Goal: Participate in discussion: Engage in conversation with other users on a specific topic

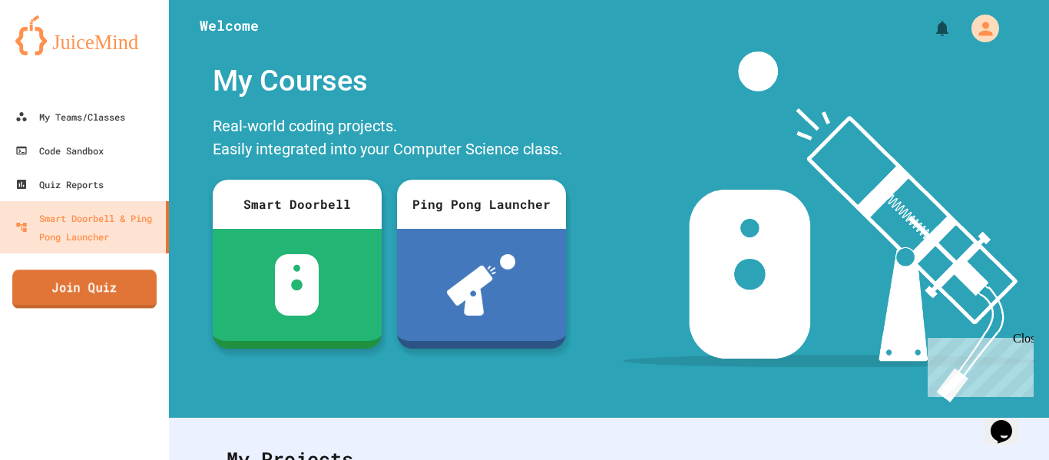
click at [119, 300] on link "Join Quiz" at bounding box center [84, 289] width 144 height 38
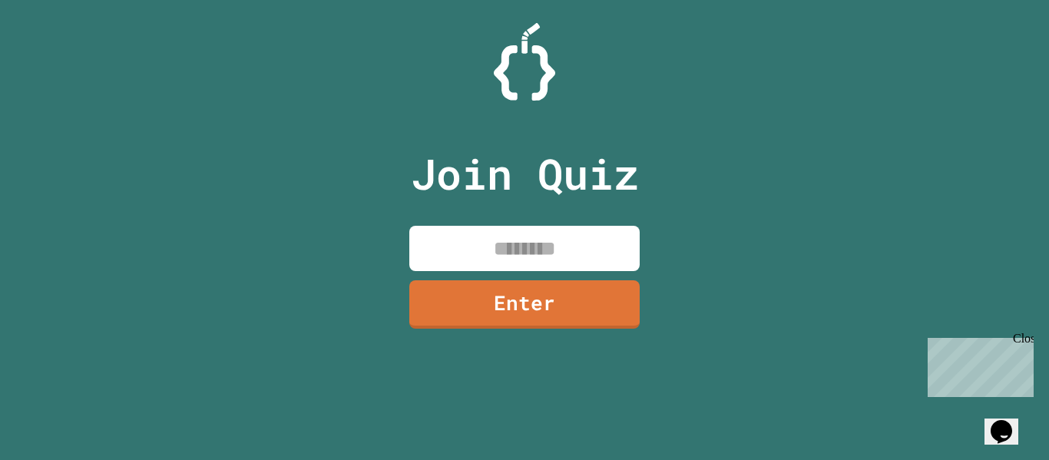
click at [524, 240] on input at bounding box center [524, 248] width 230 height 45
type input "********"
click at [488, 312] on link "Enter" at bounding box center [524, 302] width 225 height 51
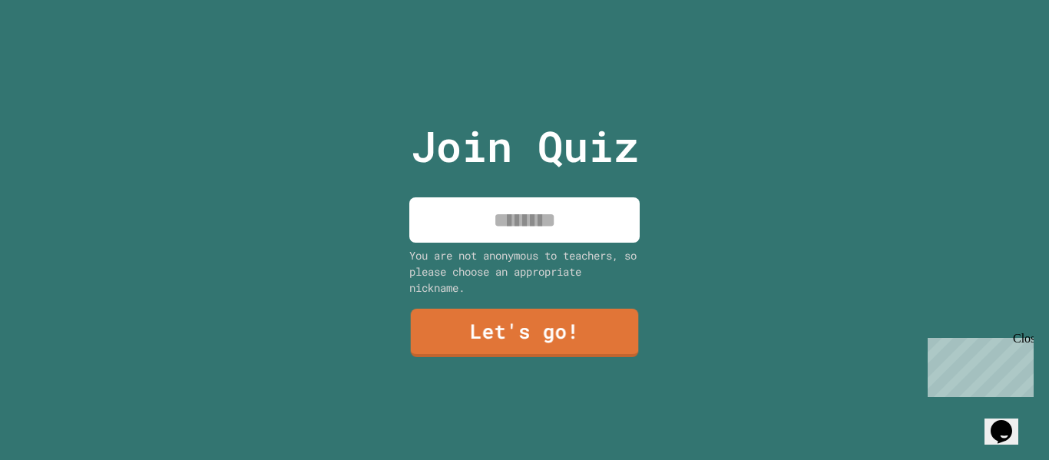
click at [540, 238] on input at bounding box center [524, 219] width 230 height 45
type input "***"
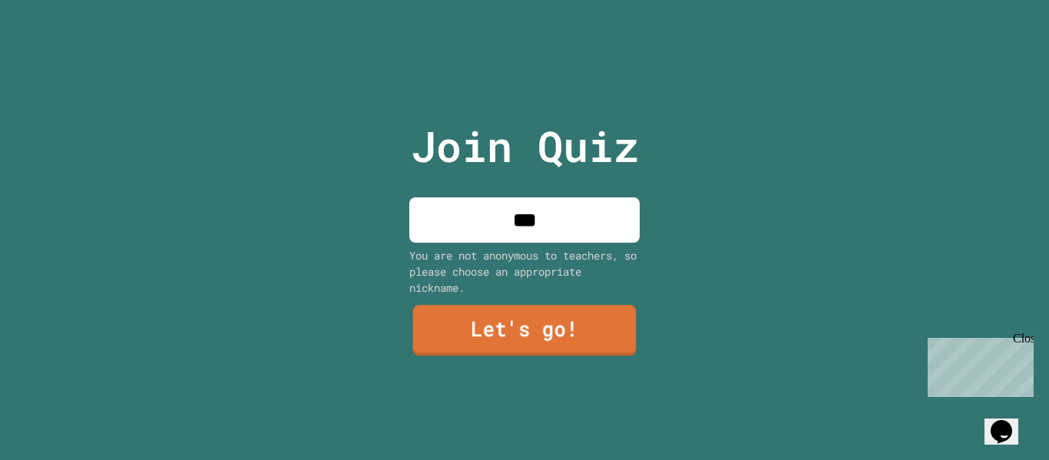
click at [478, 323] on link "Let's go!" at bounding box center [525, 330] width 224 height 51
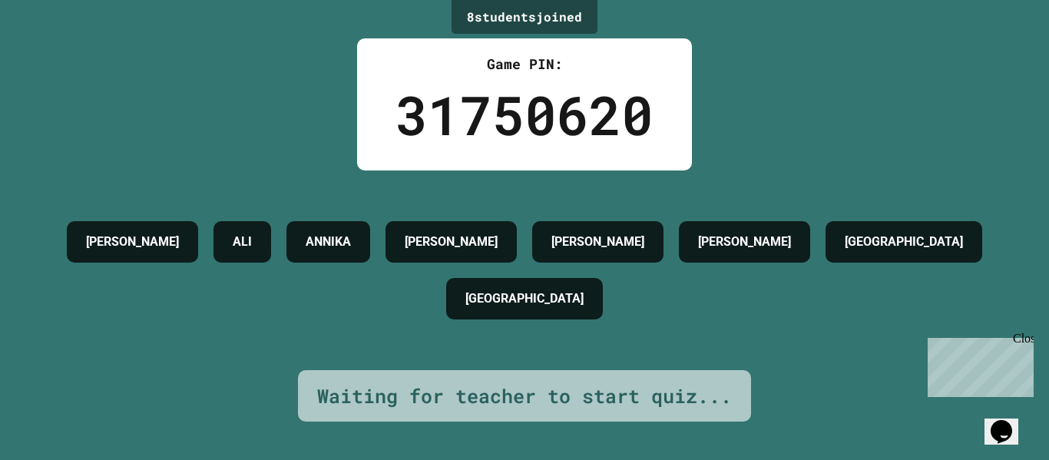
click at [543, 411] on div "Waiting for teacher to start quiz..." at bounding box center [524, 396] width 453 height 52
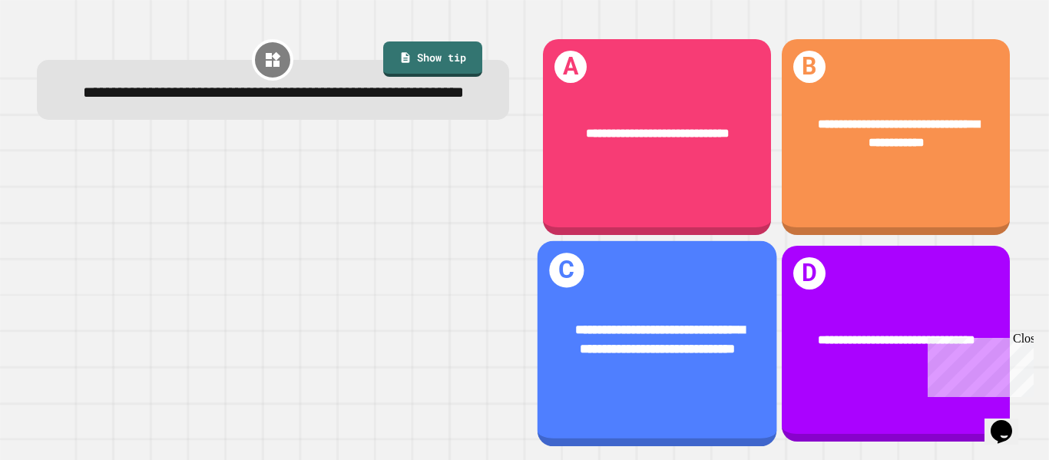
click at [650, 303] on div "**********" at bounding box center [657, 339] width 240 height 91
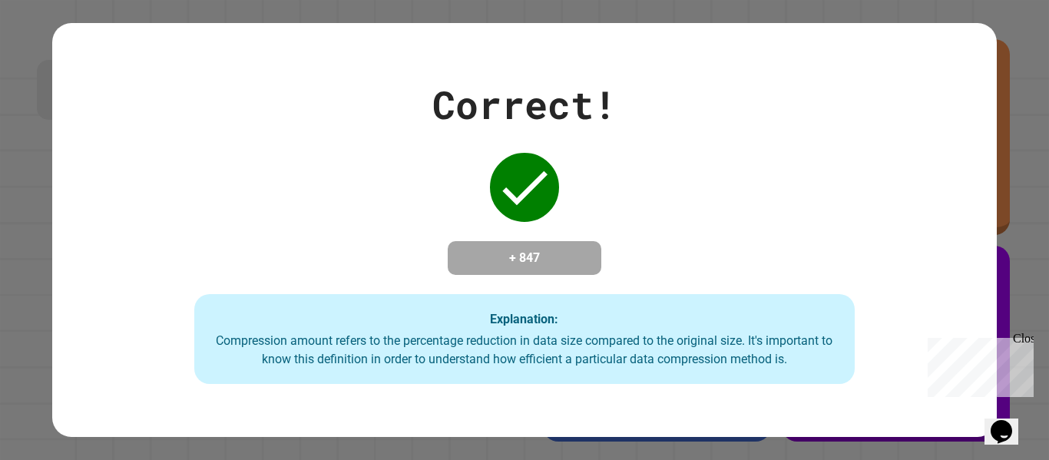
click at [650, 303] on div "Explanation: Compression amount refers to the percentage reduction in data size…" at bounding box center [524, 339] width 661 height 91
click at [618, 223] on div "Correct! + 847 Explanation: Compression amount refers to the percentage reducti…" at bounding box center [524, 230] width 944 height 309
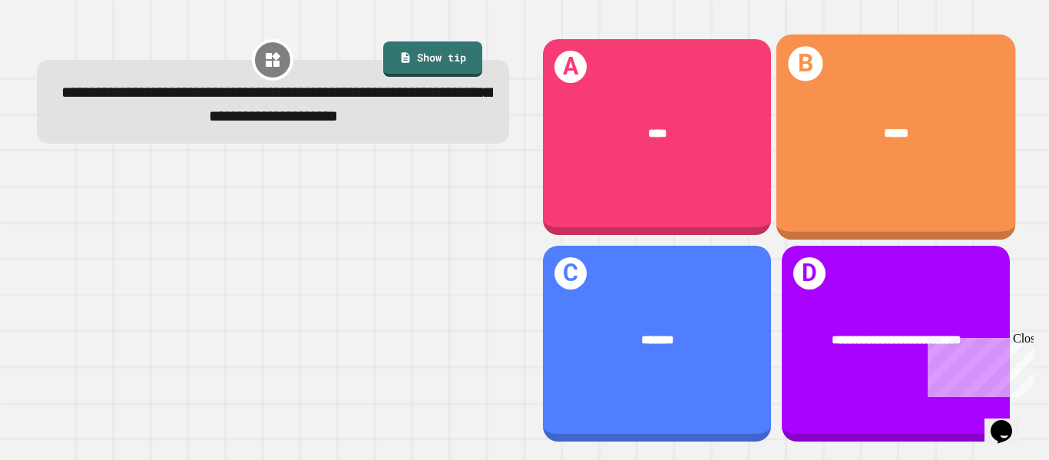
click at [879, 114] on div "*****" at bounding box center [896, 133] width 240 height 71
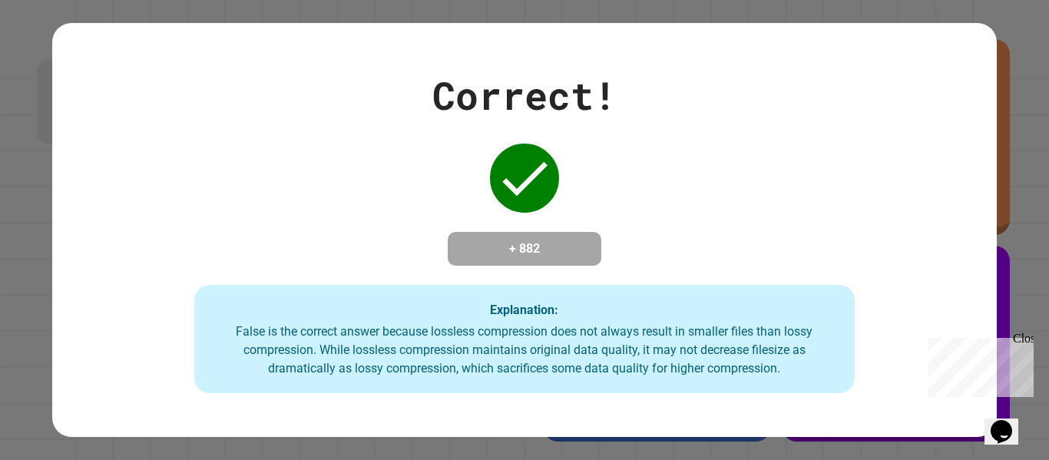
click at [1003, 317] on div "Correct! + 882 Explanation: False is the correct answer because lossless compre…" at bounding box center [524, 230] width 1049 height 460
click at [1031, 342] on div "Close" at bounding box center [1022, 341] width 19 height 19
click at [714, 267] on div "Correct! + 882 Explanation: False is the correct answer because lossless compre…" at bounding box center [524, 230] width 944 height 327
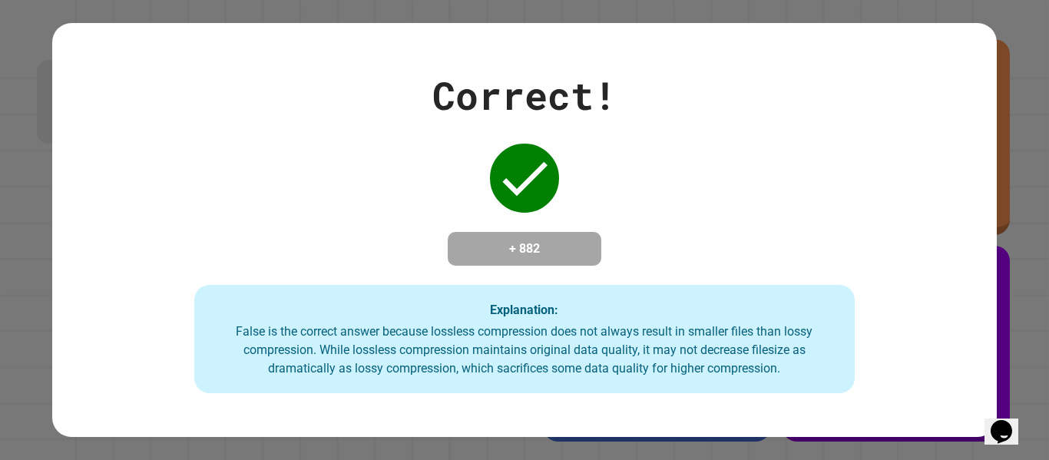
click at [713, 346] on div "False is the correct answer because lossless compression does not always result…" at bounding box center [525, 350] width 631 height 55
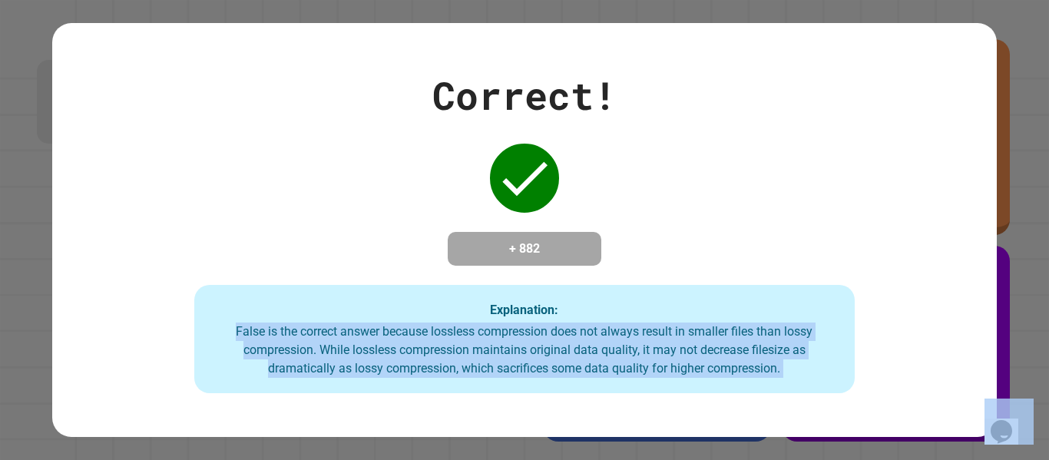
click at [713, 346] on div "False is the correct answer because lossless compression does not always result…" at bounding box center [525, 350] width 631 height 55
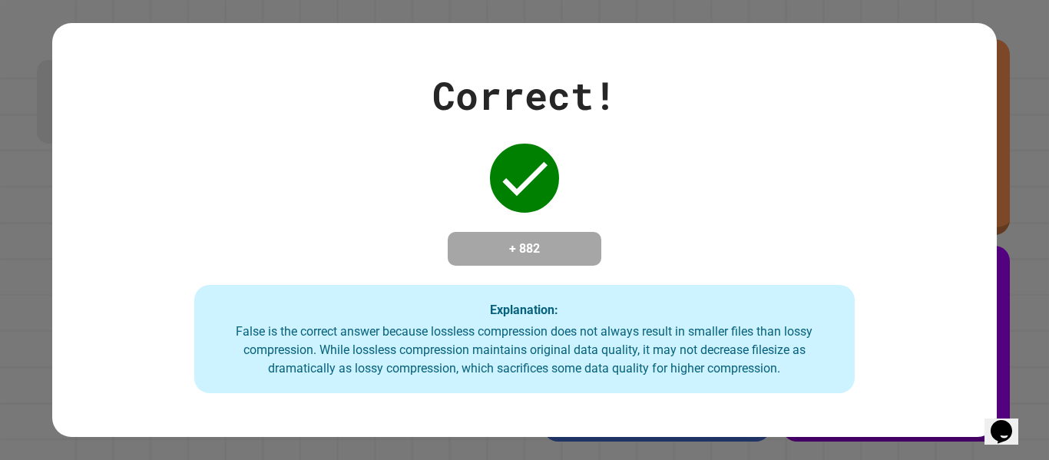
click at [713, 346] on div "False is the correct answer because lossless compression does not always result…" at bounding box center [525, 350] width 631 height 55
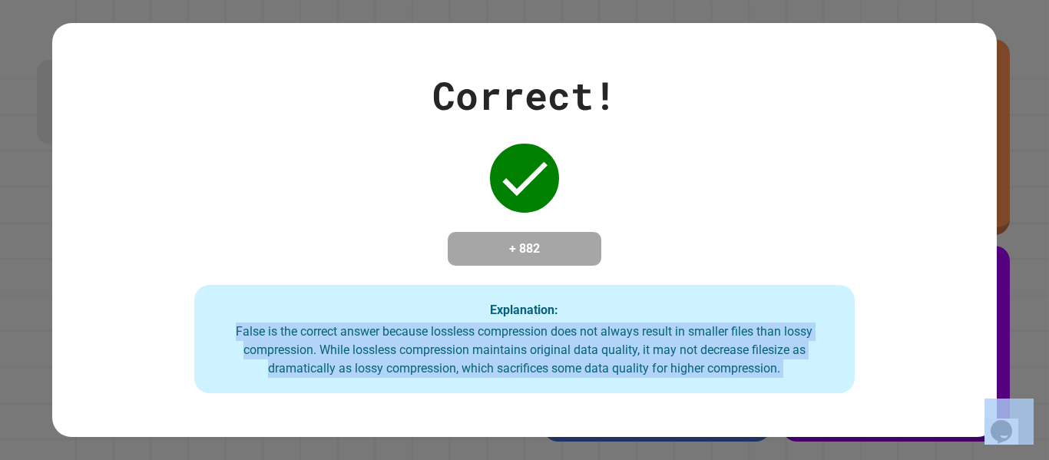
click at [713, 346] on div "False is the correct answer because lossless compression does not always result…" at bounding box center [525, 350] width 631 height 55
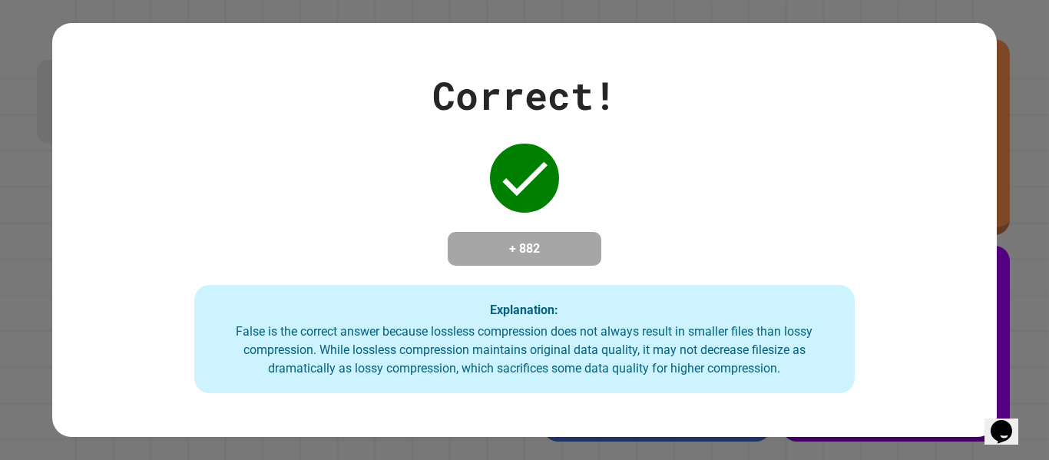
click at [713, 346] on div "False is the correct answer because lossless compression does not always result…" at bounding box center [525, 350] width 631 height 55
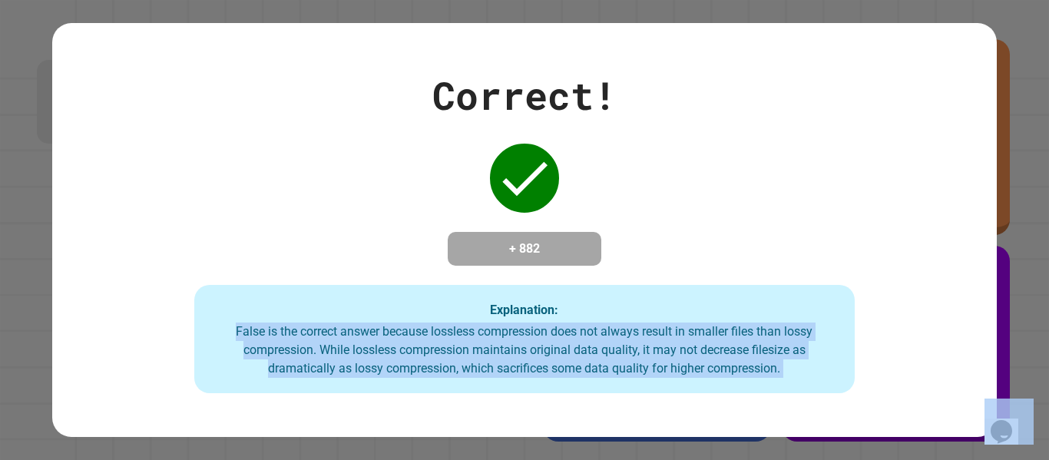
click at [713, 346] on div "False is the correct answer because lossless compression does not always result…" at bounding box center [525, 350] width 631 height 55
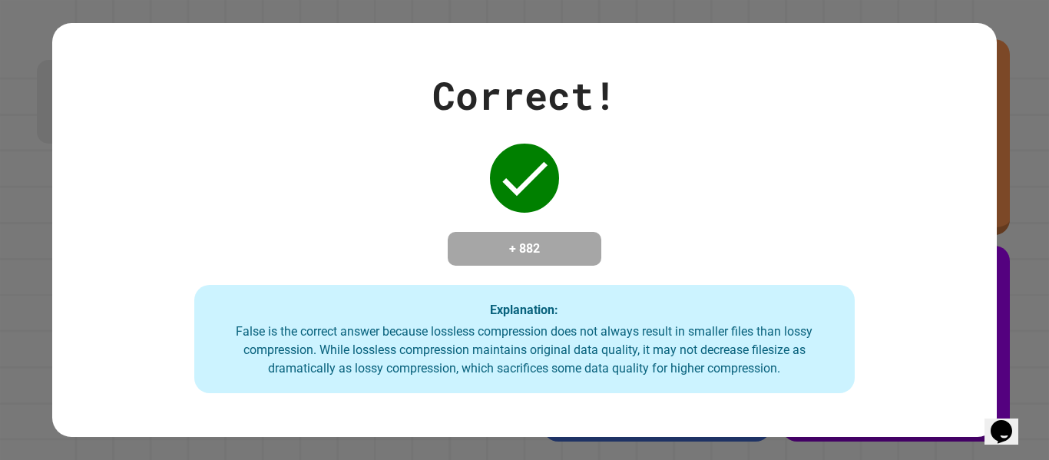
click at [713, 346] on div "False is the correct answer because lossless compression does not always result…" at bounding box center [525, 350] width 631 height 55
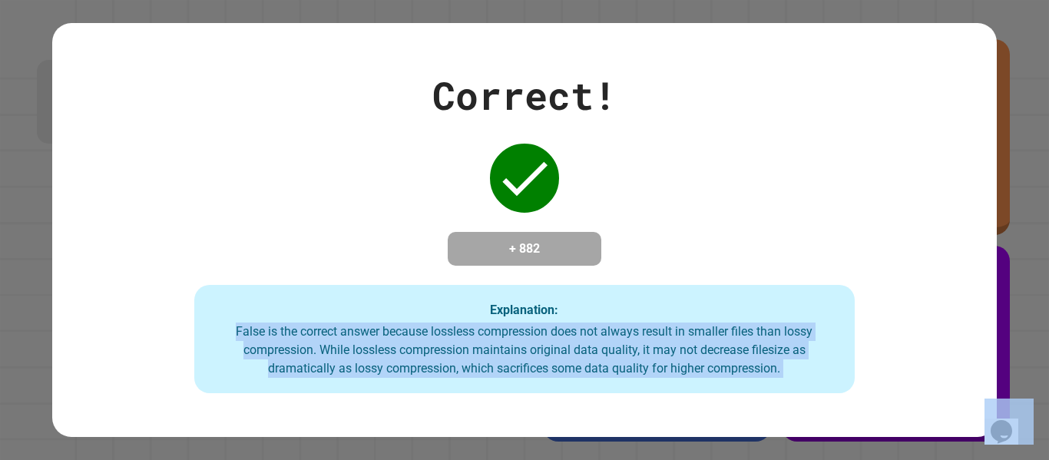
click at [713, 346] on div "False is the correct answer because lossless compression does not always result…" at bounding box center [525, 350] width 631 height 55
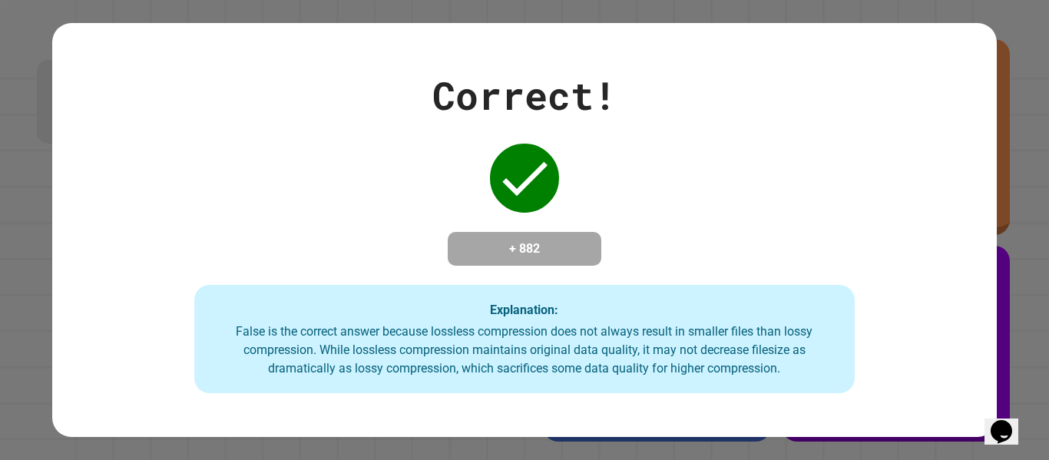
click at [713, 346] on div "False is the correct answer because lossless compression does not always result…" at bounding box center [525, 350] width 631 height 55
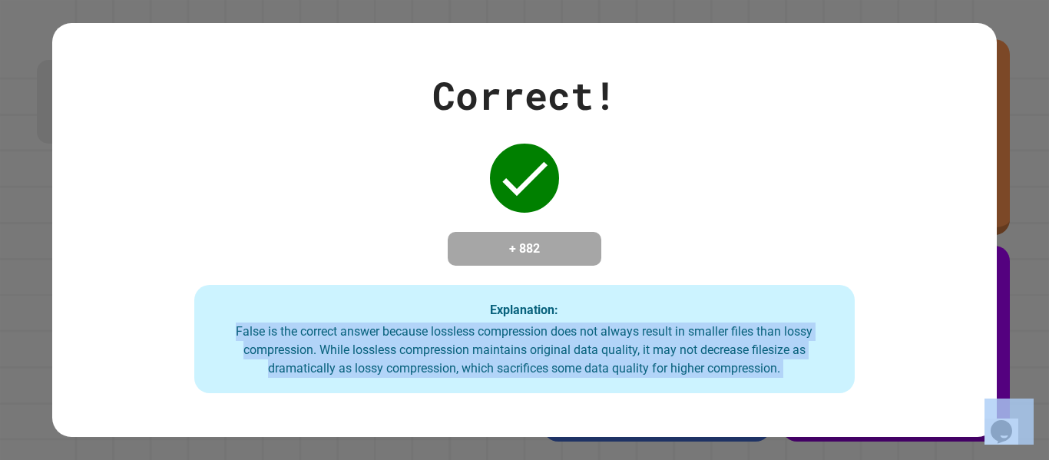
click at [713, 346] on div "False is the correct answer because lossless compression does not always result…" at bounding box center [525, 350] width 631 height 55
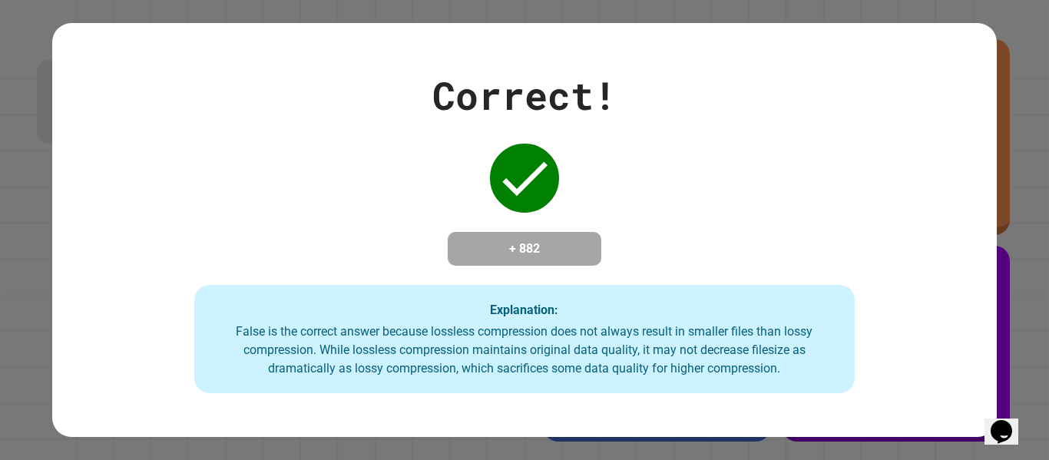
click at [713, 346] on div "False is the correct answer because lossless compression does not always result…" at bounding box center [525, 350] width 631 height 55
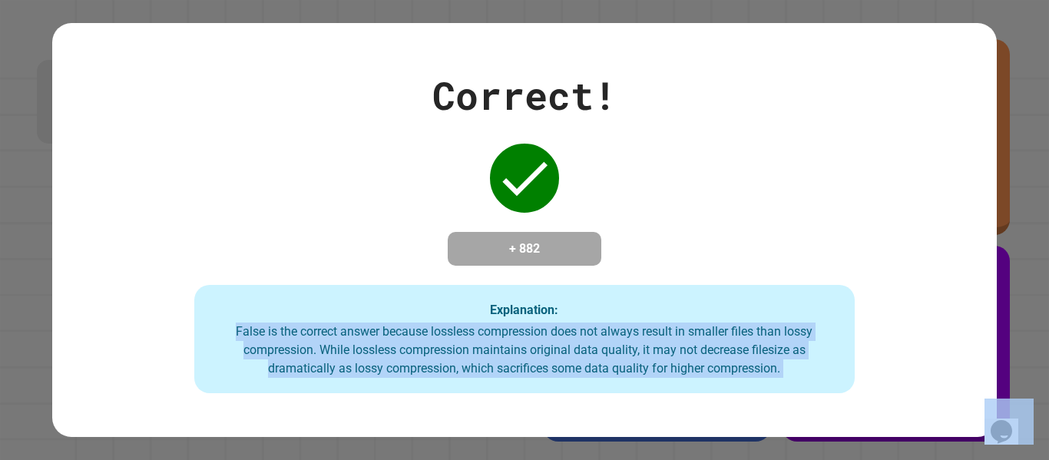
click at [713, 346] on div "False is the correct answer because lossless compression does not always result…" at bounding box center [525, 350] width 631 height 55
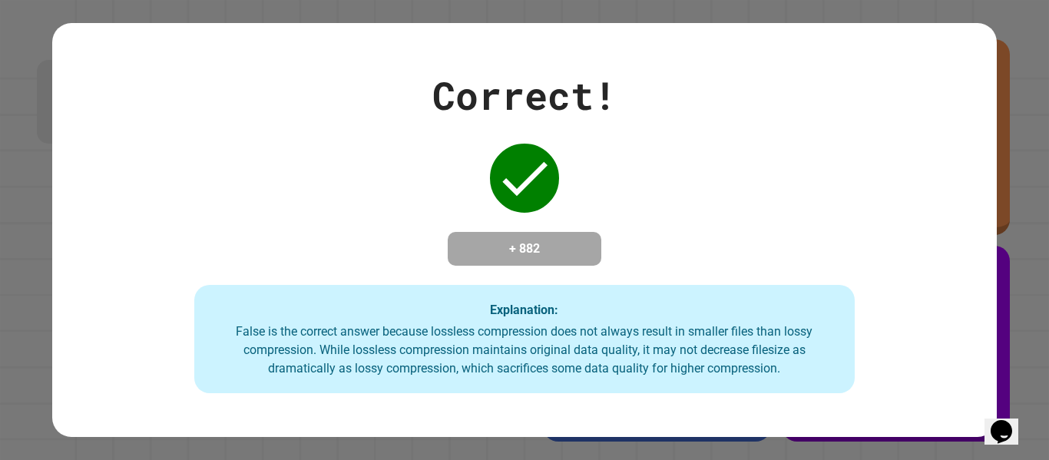
click at [713, 346] on div "False is the correct answer because lossless compression does not always result…" at bounding box center [525, 350] width 631 height 55
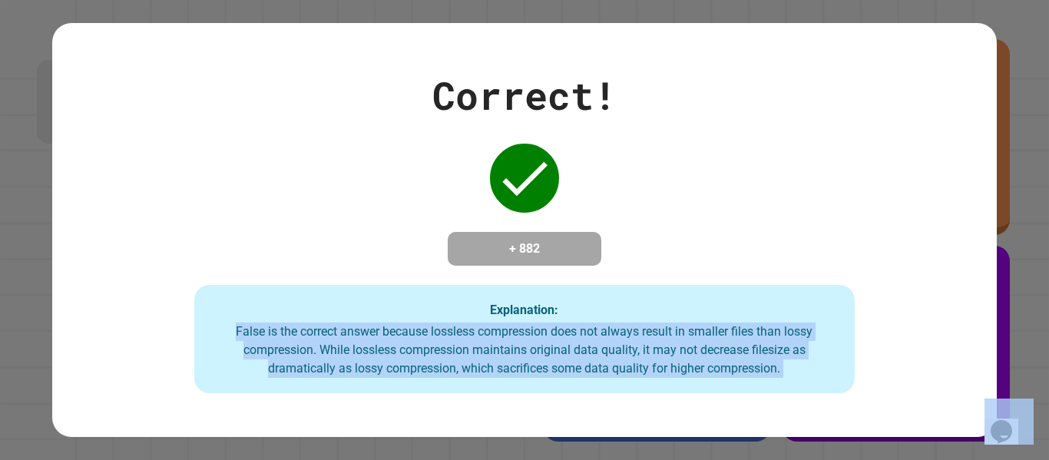
click at [713, 346] on div "False is the correct answer because lossless compression does not always result…" at bounding box center [525, 350] width 631 height 55
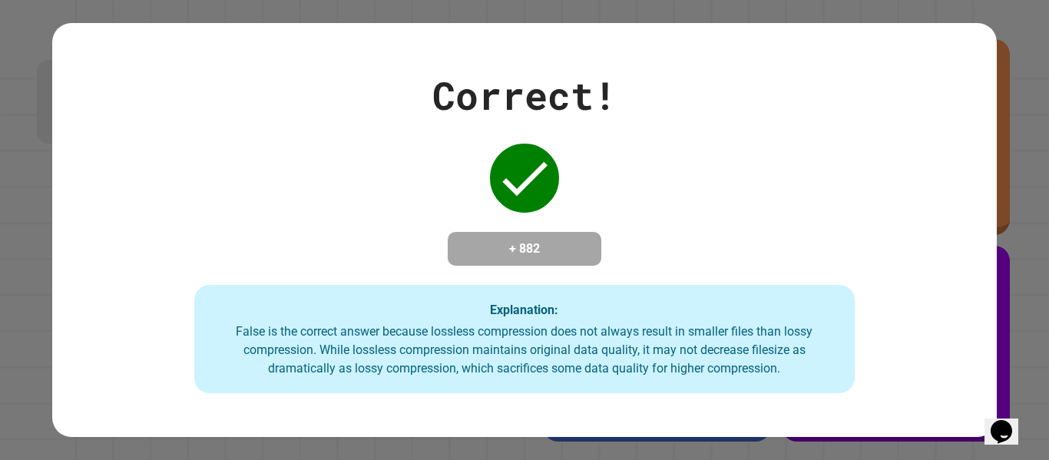
click at [713, 346] on div "False is the correct answer because lossless compression does not always result…" at bounding box center [525, 350] width 631 height 55
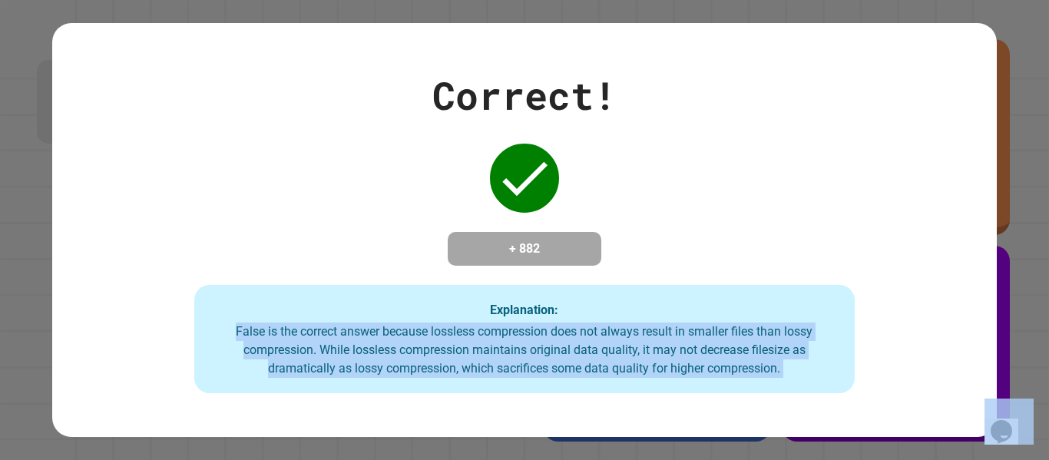
click at [713, 346] on div "False is the correct answer because lossless compression does not always result…" at bounding box center [525, 350] width 631 height 55
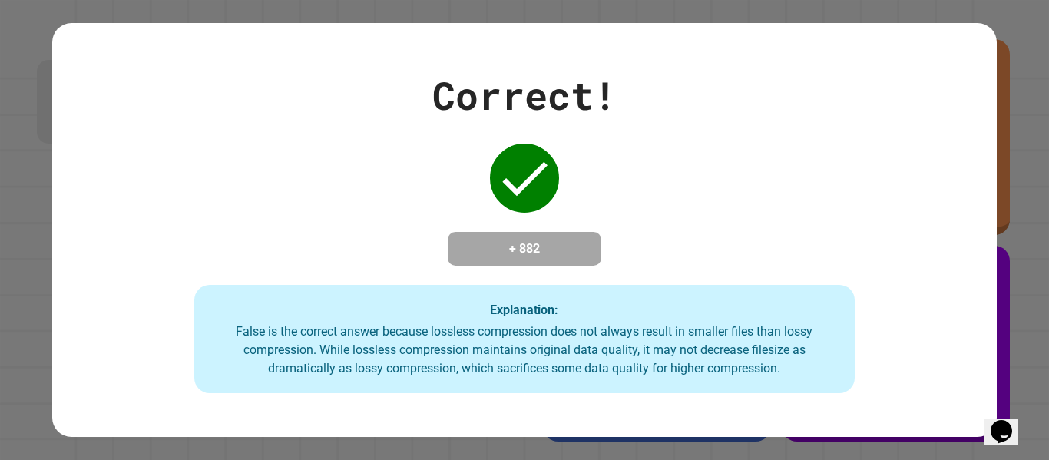
click at [713, 346] on div "False is the correct answer because lossless compression does not always result…" at bounding box center [525, 350] width 631 height 55
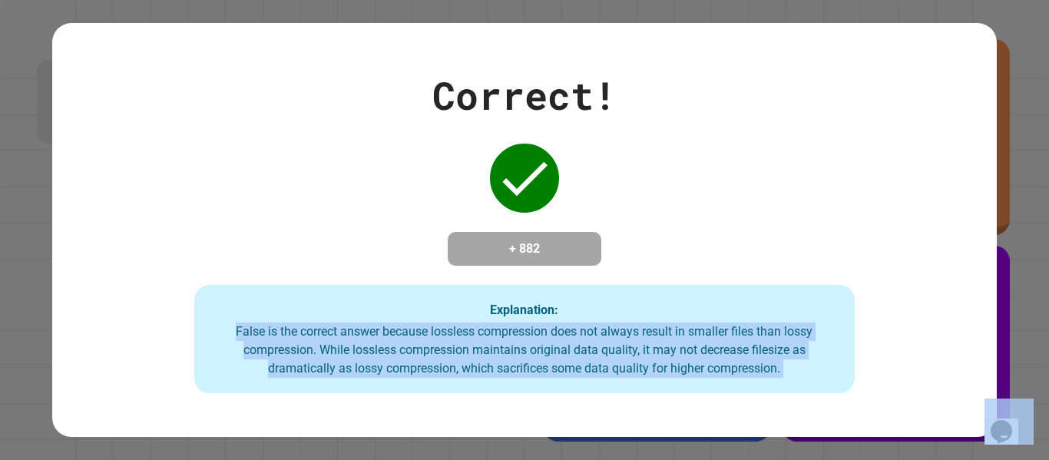
click at [713, 346] on div "False is the correct answer because lossless compression does not always result…" at bounding box center [525, 350] width 631 height 55
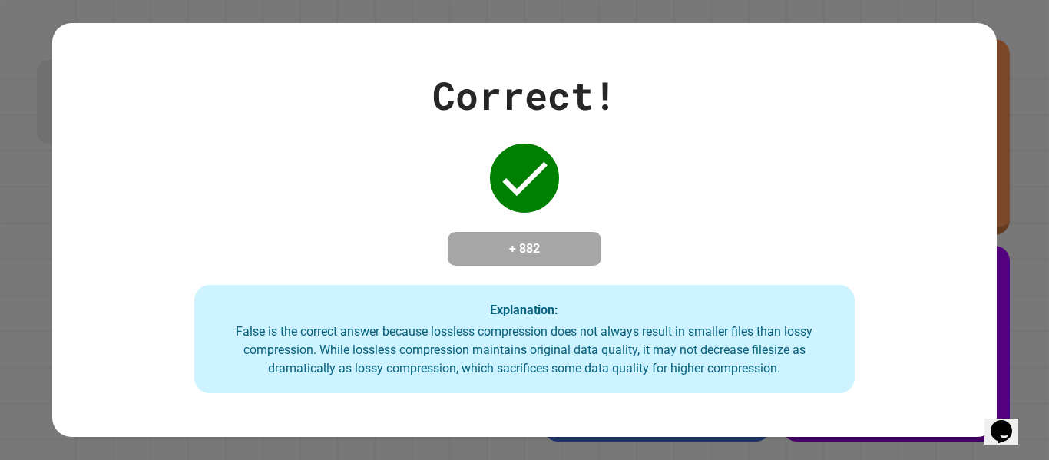
click at [714, 357] on div "False is the correct answer because lossless compression does not always result…" at bounding box center [525, 350] width 631 height 55
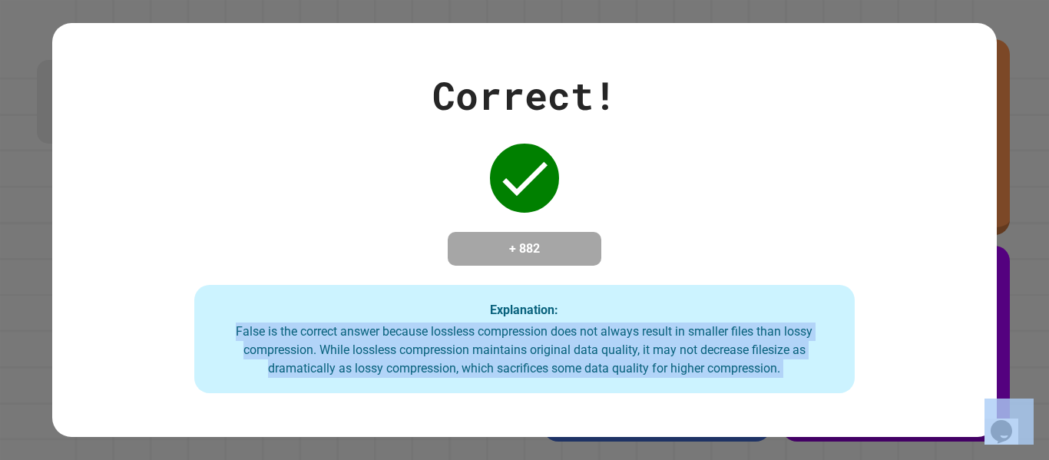
click at [714, 357] on div "False is the correct answer because lossless compression does not always result…" at bounding box center [525, 350] width 631 height 55
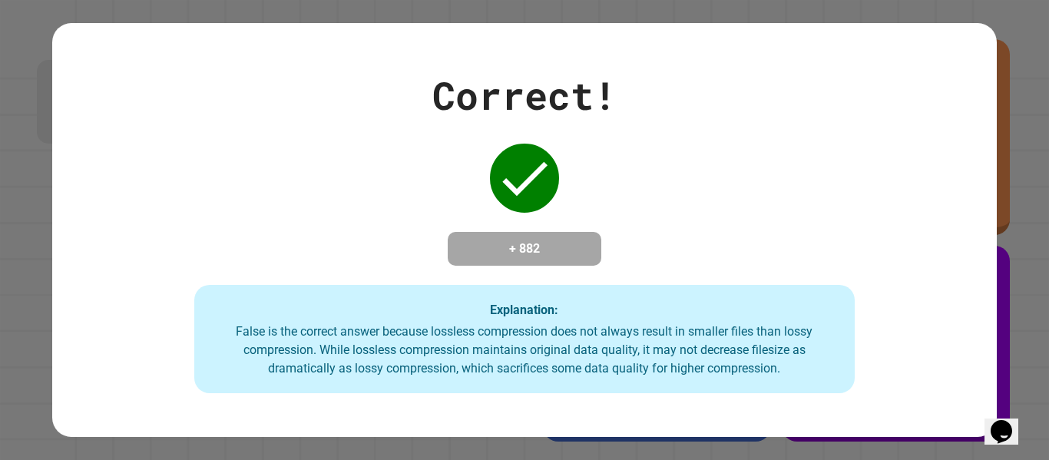
click at [714, 357] on div "False is the correct answer because lossless compression does not always result…" at bounding box center [525, 350] width 631 height 55
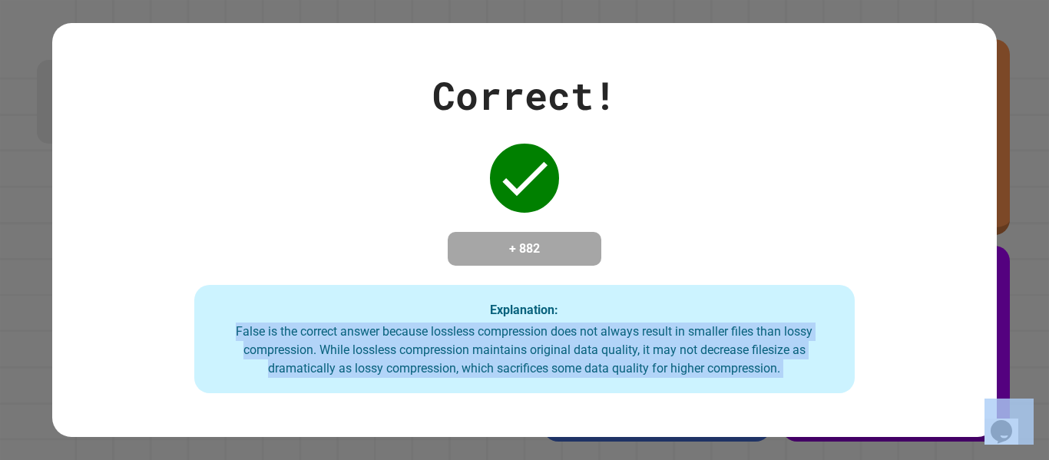
click at [714, 357] on div "False is the correct answer because lossless compression does not always result…" at bounding box center [525, 350] width 631 height 55
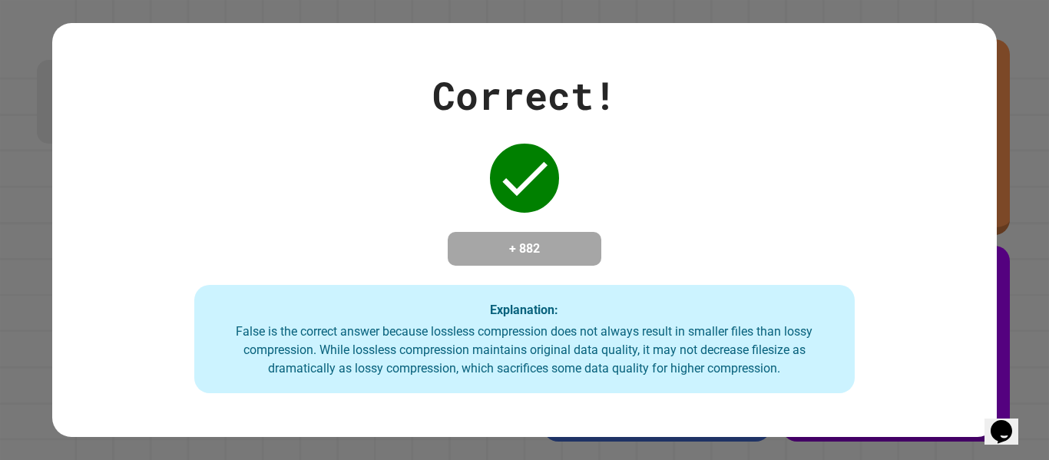
click at [714, 357] on div "False is the correct answer because lossless compression does not always result…" at bounding box center [525, 350] width 631 height 55
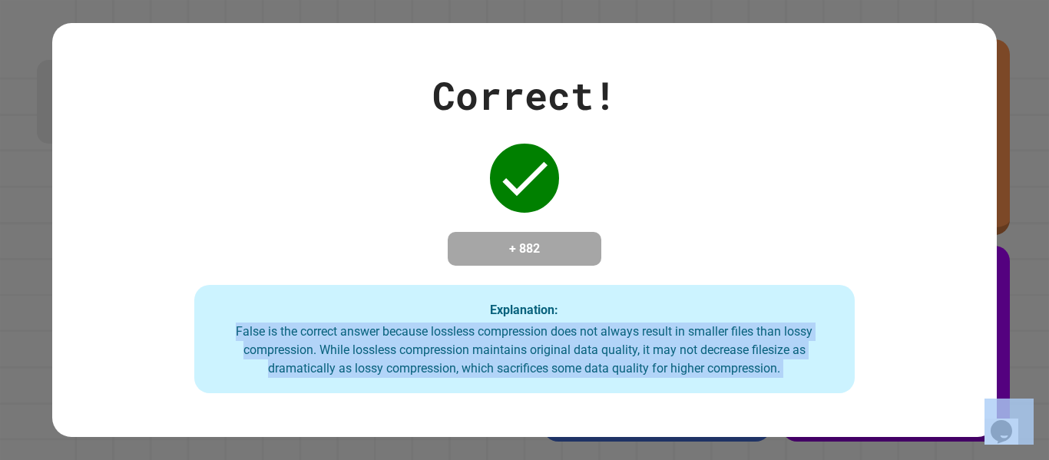
click at [714, 357] on div "False is the correct answer because lossless compression does not always result…" at bounding box center [525, 350] width 631 height 55
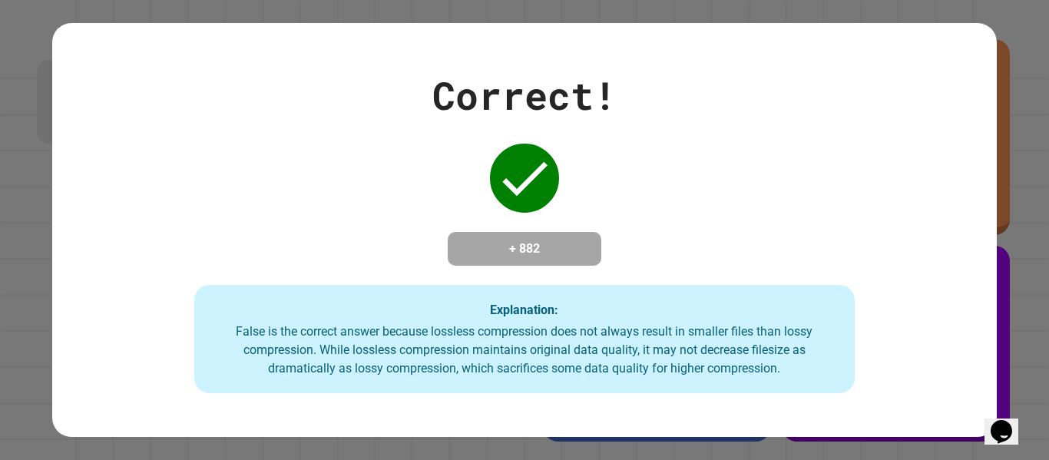
click at [714, 357] on div "False is the correct answer because lossless compression does not always result…" at bounding box center [525, 350] width 631 height 55
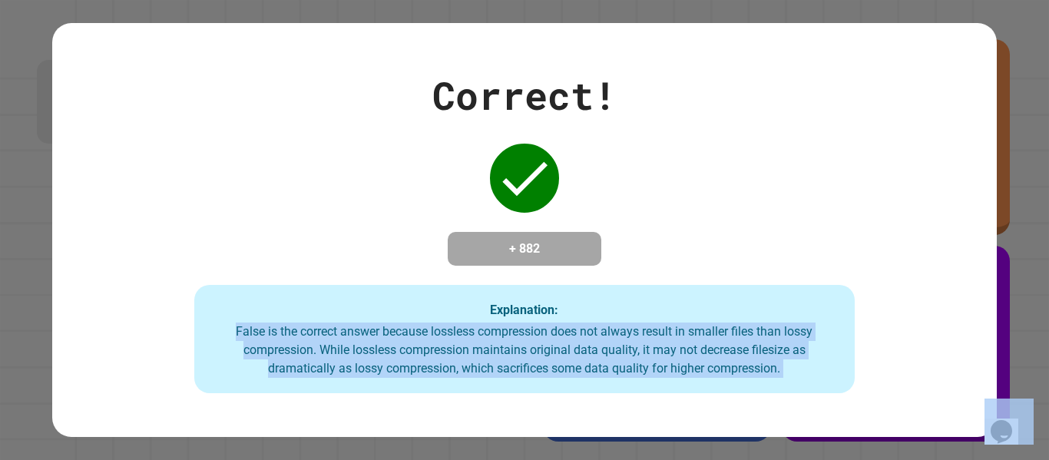
click at [714, 357] on div "False is the correct answer because lossless compression does not always result…" at bounding box center [525, 350] width 631 height 55
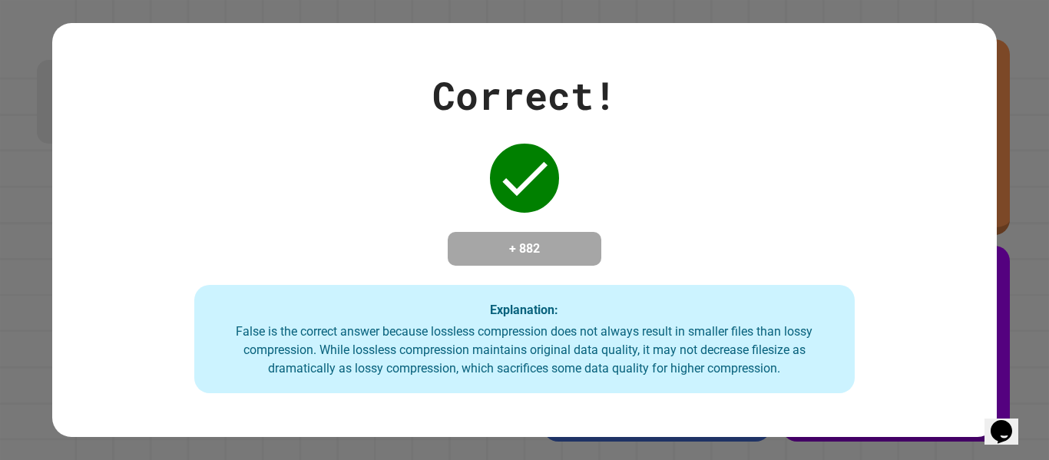
click at [714, 357] on div "False is the correct answer because lossless compression does not always result…" at bounding box center [525, 350] width 631 height 55
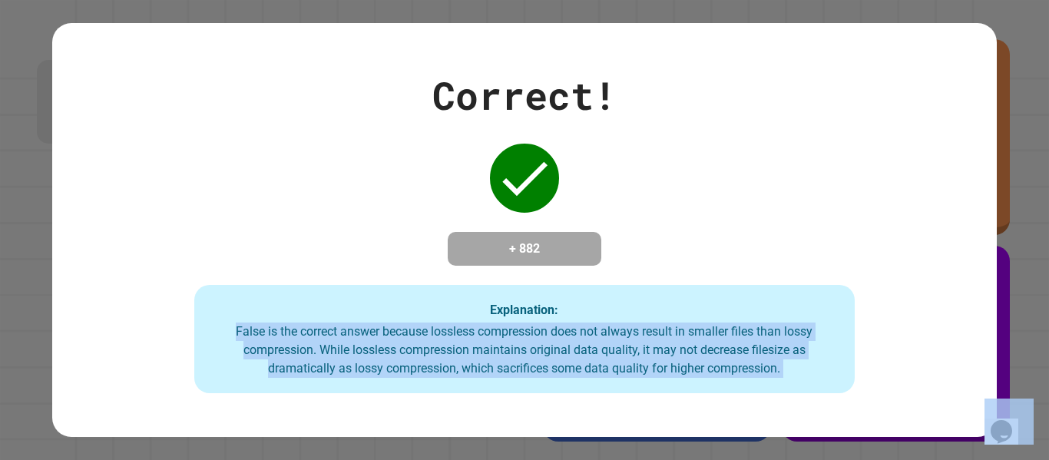
click at [714, 357] on div "False is the correct answer because lossless compression does not always result…" at bounding box center [525, 350] width 631 height 55
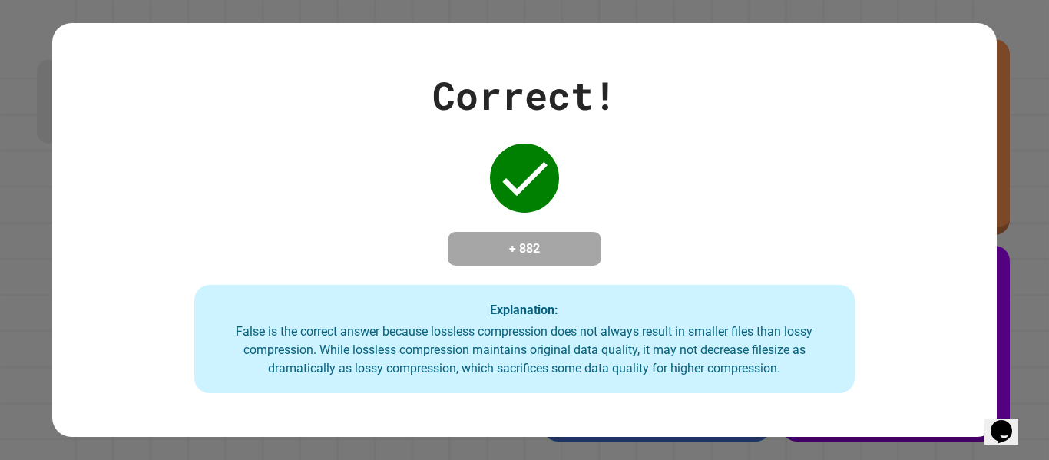
click at [714, 357] on div "False is the correct answer because lossless compression does not always result…" at bounding box center [525, 350] width 631 height 55
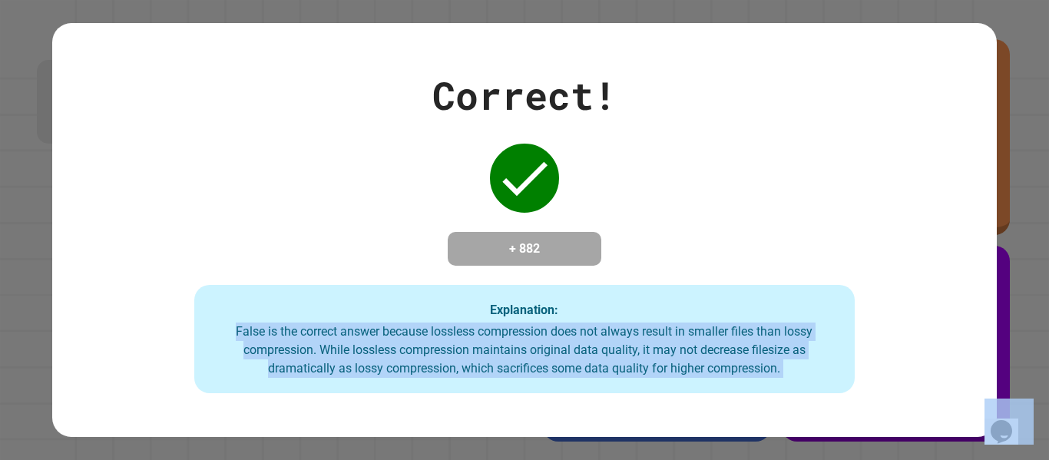
click at [714, 357] on div "False is the correct answer because lossless compression does not always result…" at bounding box center [525, 350] width 631 height 55
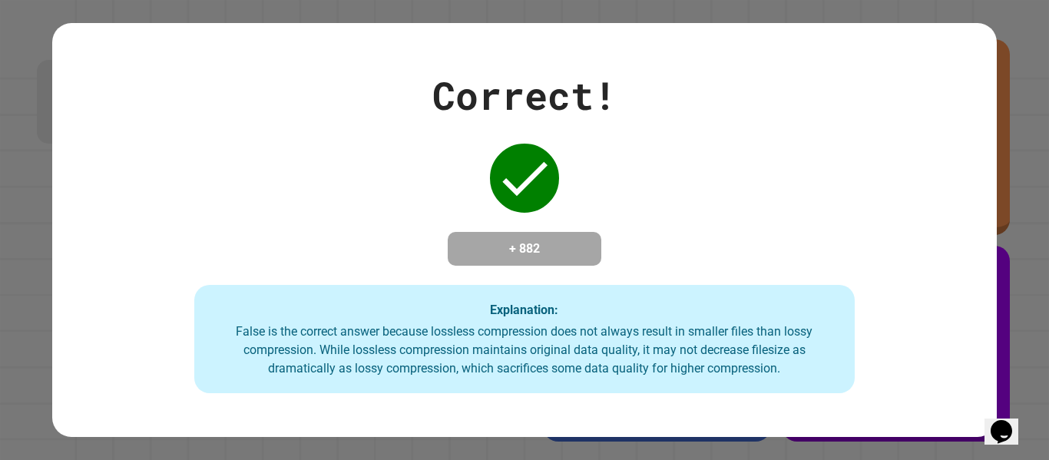
click at [714, 357] on div "False is the correct answer because lossless compression does not always result…" at bounding box center [525, 350] width 631 height 55
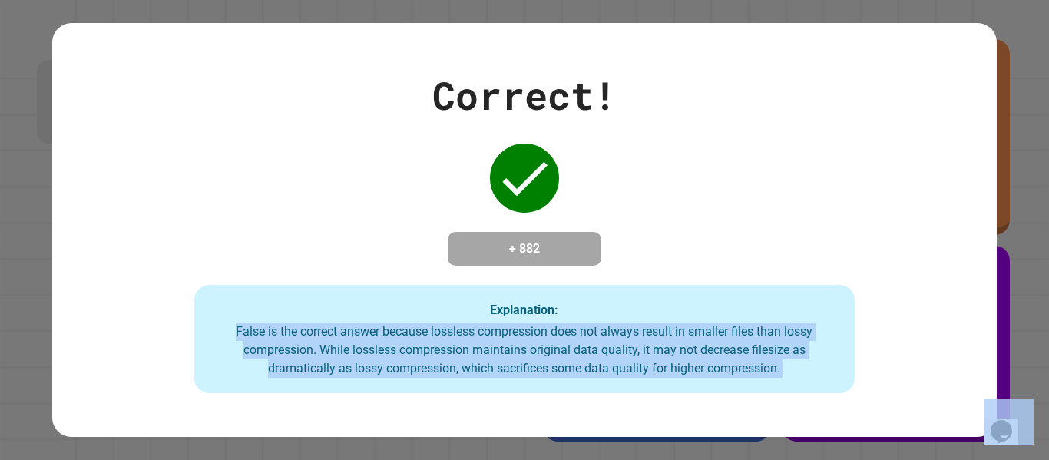
click at [714, 357] on div "False is the correct answer because lossless compression does not always result…" at bounding box center [525, 350] width 631 height 55
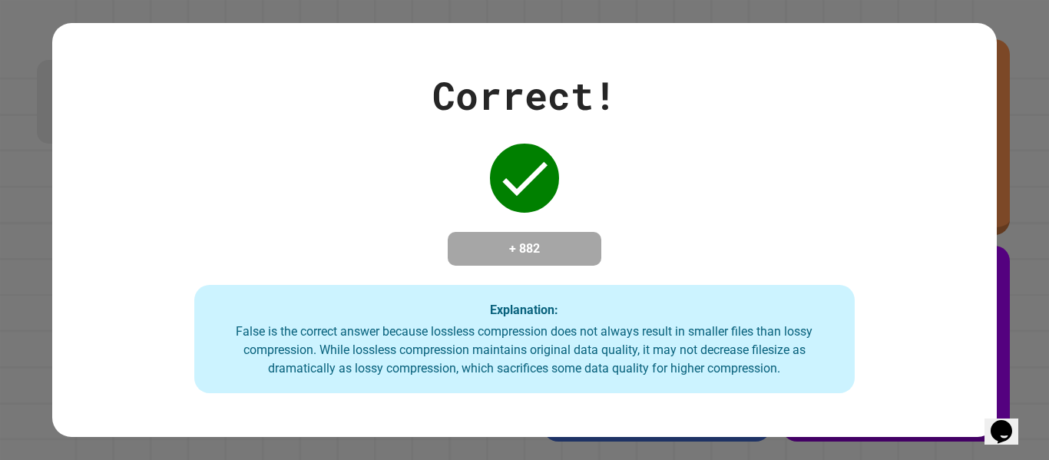
click at [714, 357] on div "False is the correct answer because lossless compression does not always result…" at bounding box center [525, 350] width 631 height 55
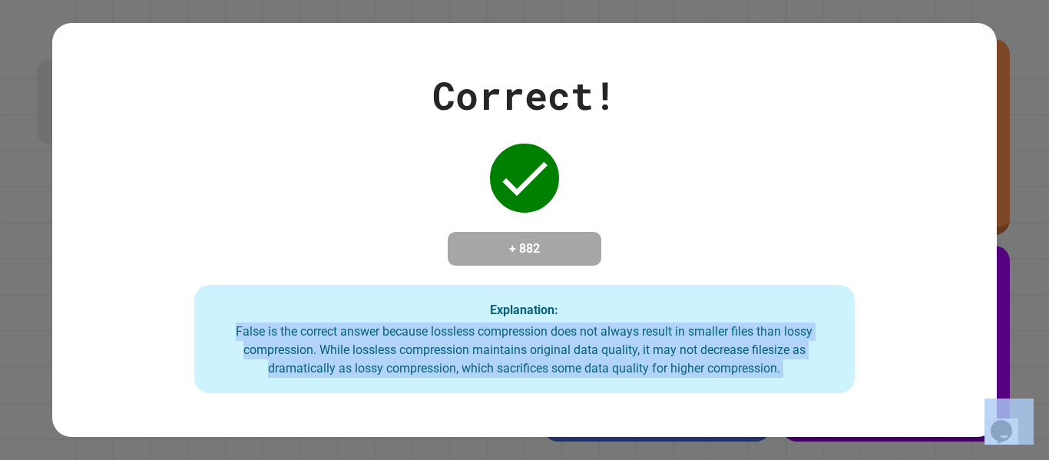
click at [714, 357] on div "False is the correct answer because lossless compression does not always result…" at bounding box center [525, 350] width 631 height 55
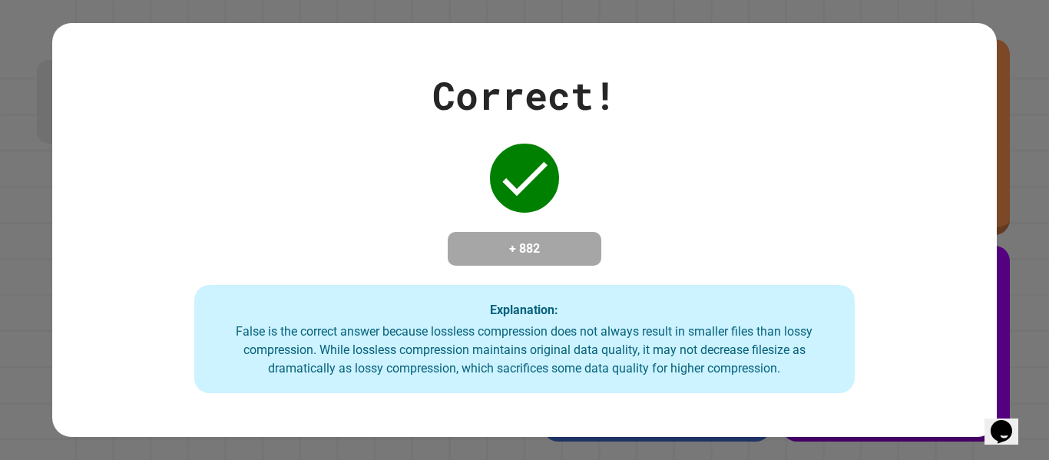
click at [714, 357] on div "False is the correct answer because lossless compression does not always result…" at bounding box center [525, 350] width 631 height 55
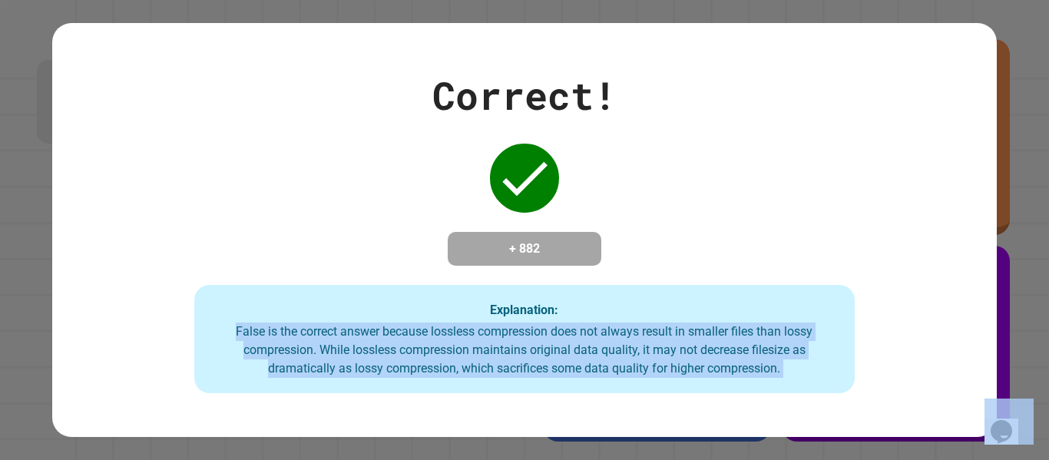
click at [714, 357] on div "False is the correct answer because lossless compression does not always result…" at bounding box center [525, 350] width 631 height 55
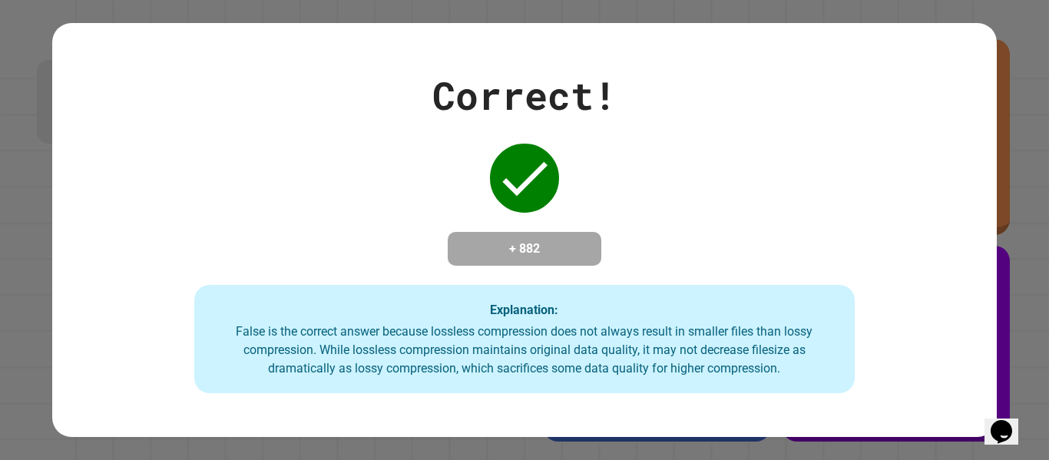
click at [714, 357] on div "False is the correct answer because lossless compression does not always result…" at bounding box center [525, 350] width 631 height 55
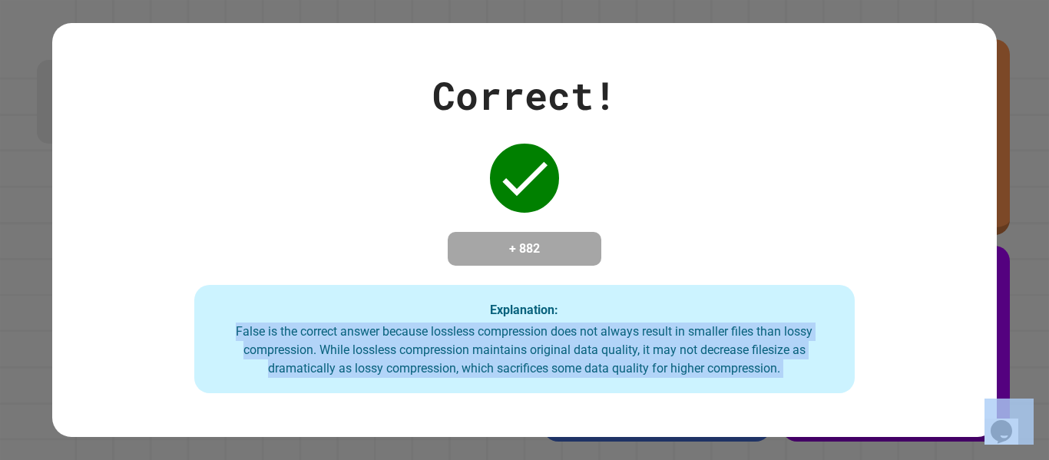
click at [714, 357] on div "False is the correct answer because lossless compression does not always result…" at bounding box center [525, 350] width 631 height 55
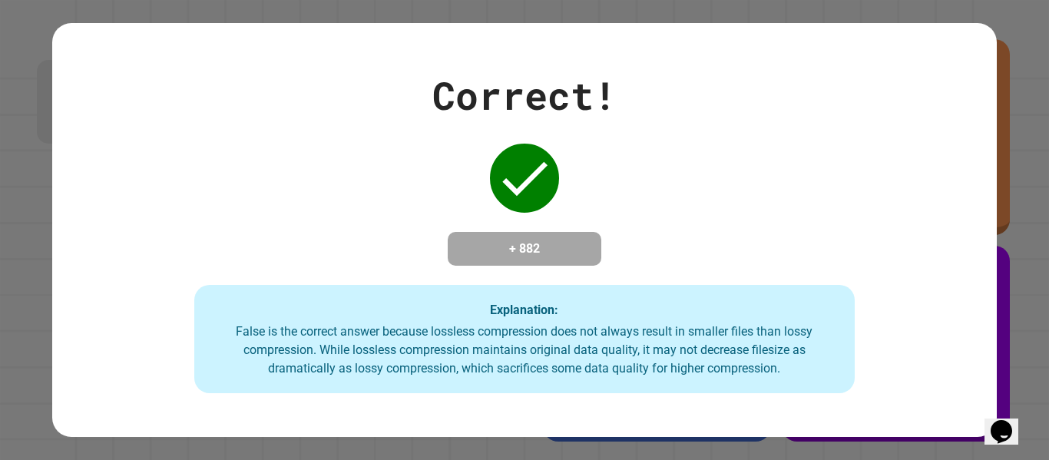
click at [714, 357] on div "False is the correct answer because lossless compression does not always result…" at bounding box center [525, 350] width 631 height 55
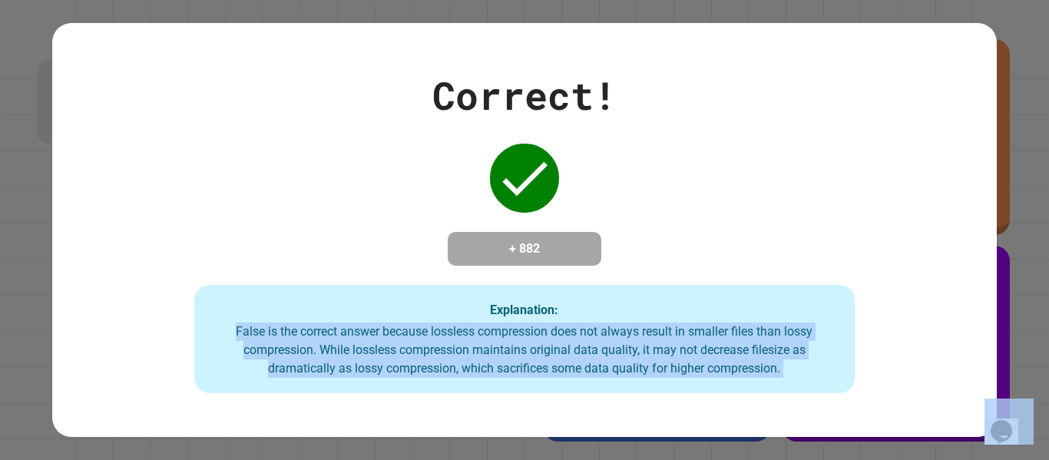
click at [714, 357] on div "False is the correct answer because lossless compression does not always result…" at bounding box center [525, 350] width 631 height 55
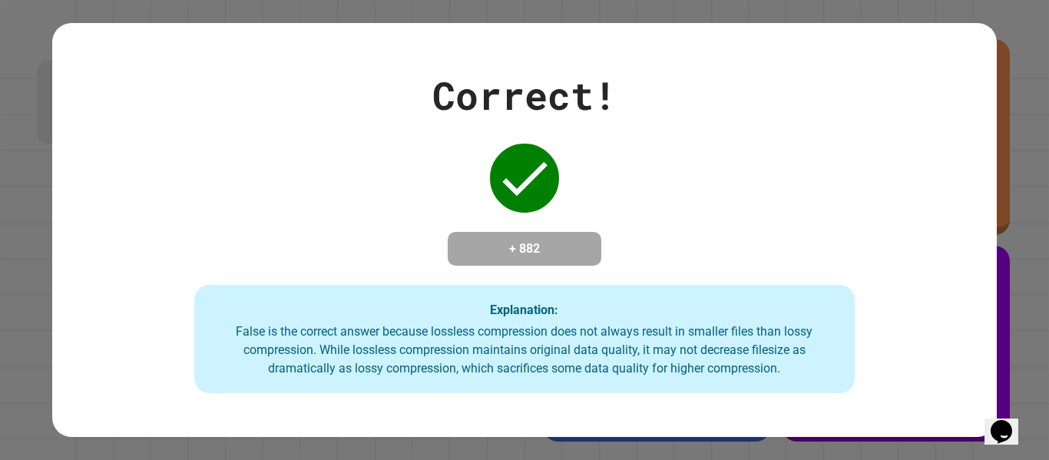
click at [714, 357] on div "False is the correct answer because lossless compression does not always result…" at bounding box center [525, 350] width 631 height 55
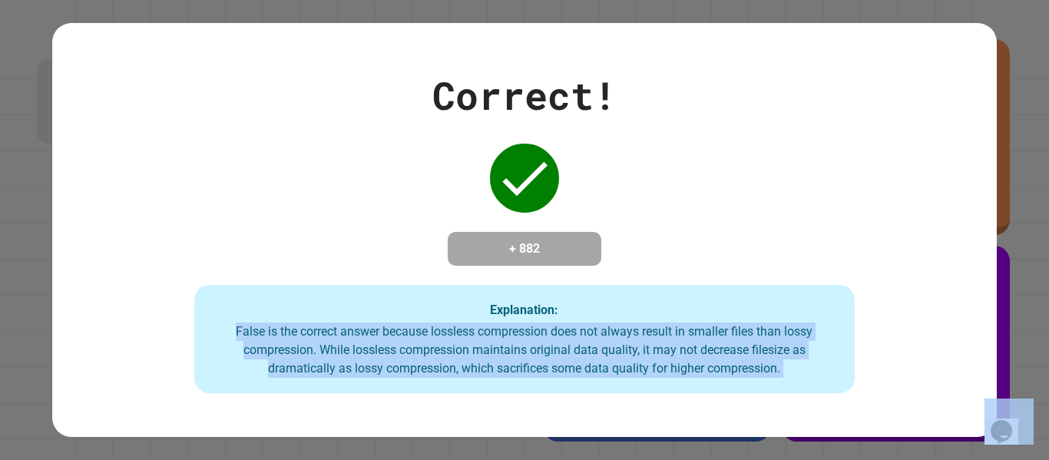
click at [714, 357] on div "False is the correct answer because lossless compression does not always result…" at bounding box center [525, 350] width 631 height 55
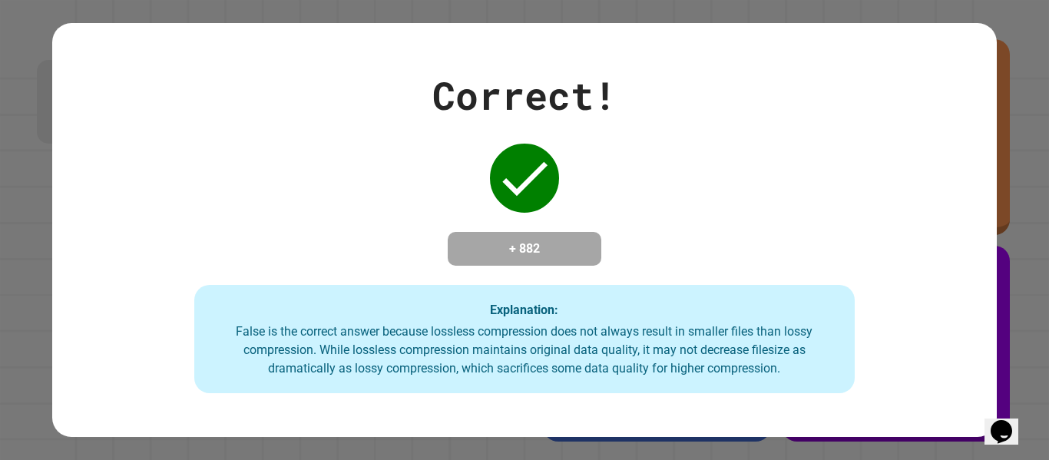
click at [714, 357] on div "False is the correct answer because lossless compression does not always result…" at bounding box center [525, 350] width 631 height 55
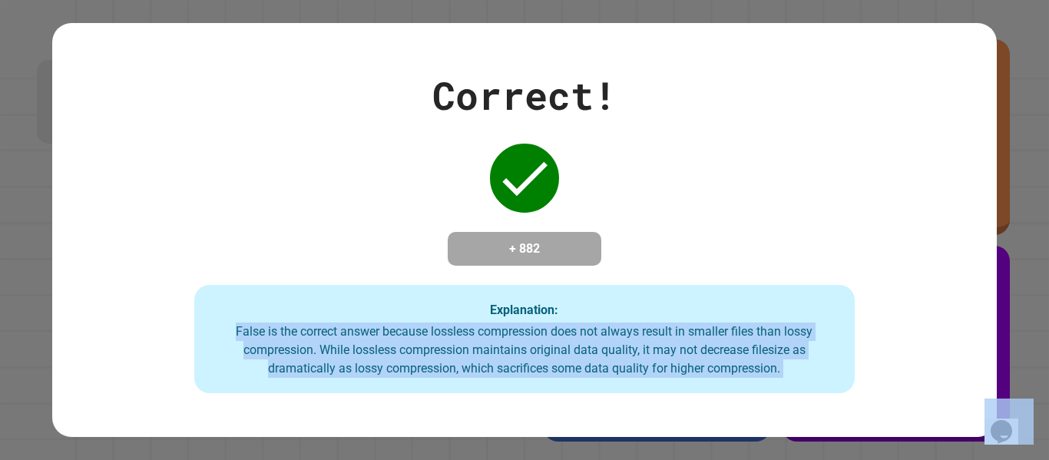
click at [714, 357] on div "False is the correct answer because lossless compression does not always result…" at bounding box center [525, 350] width 631 height 55
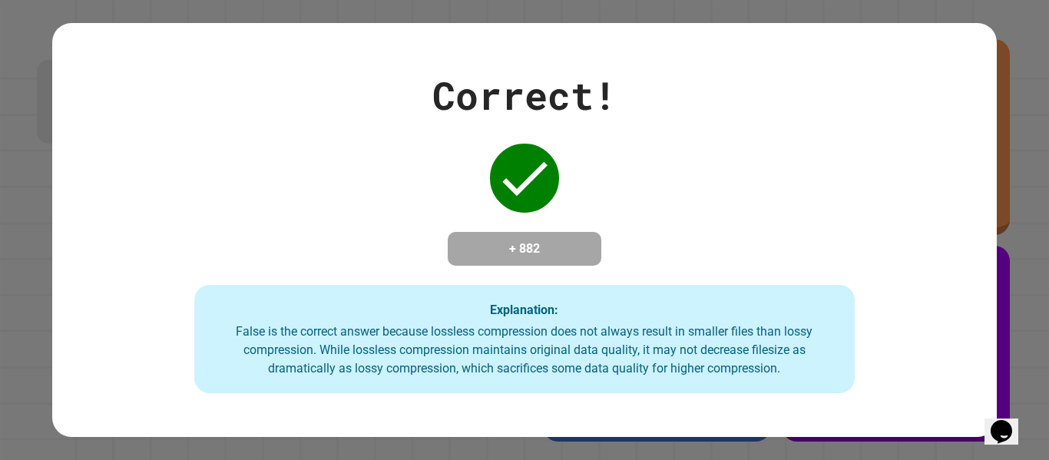
click at [714, 357] on div "False is the correct answer because lossless compression does not always result…" at bounding box center [525, 350] width 631 height 55
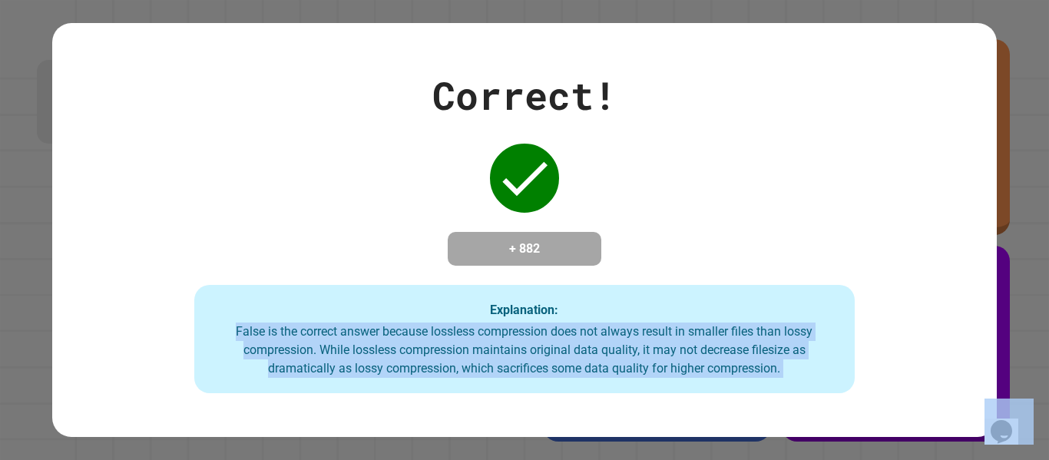
click at [714, 357] on div "False is the correct answer because lossless compression does not always result…" at bounding box center [525, 350] width 631 height 55
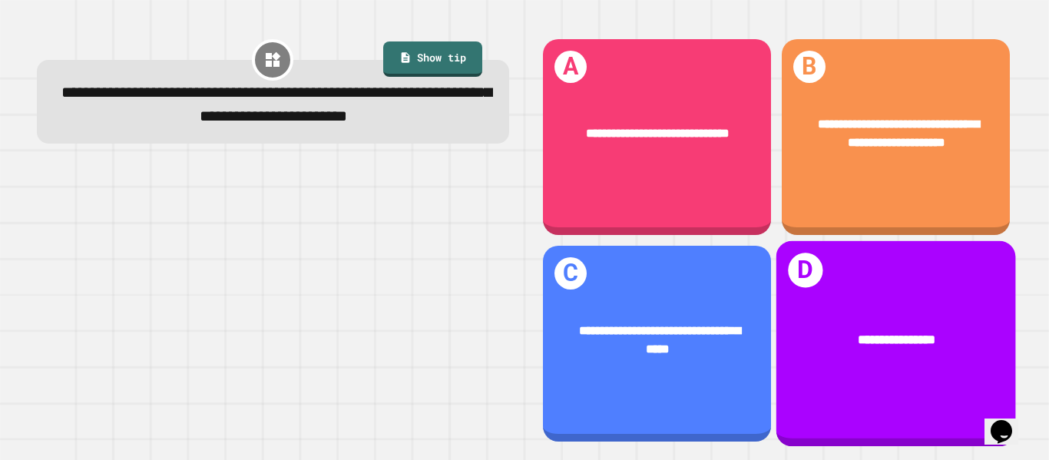
click at [939, 389] on div "**********" at bounding box center [896, 344] width 240 height 206
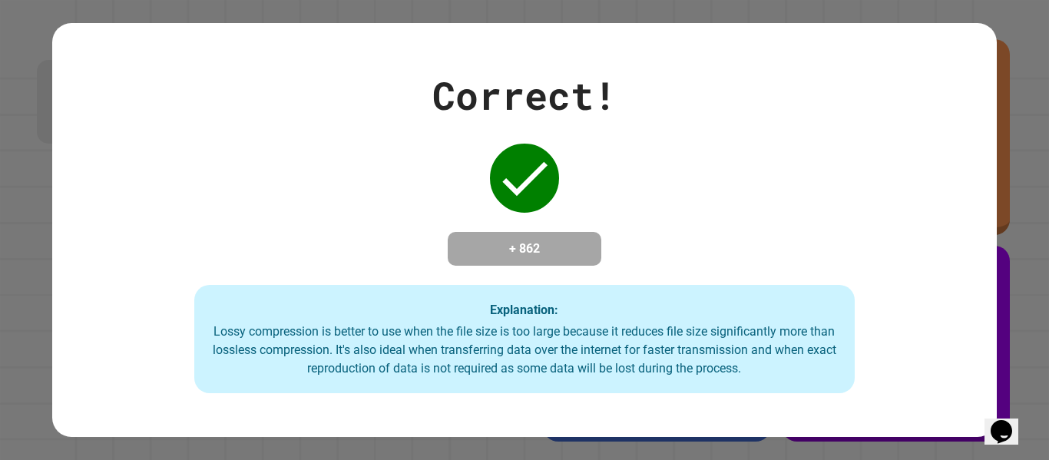
click at [662, 303] on div "Explanation: Lossy compression is better to use when the file size is too large…" at bounding box center [524, 339] width 661 height 109
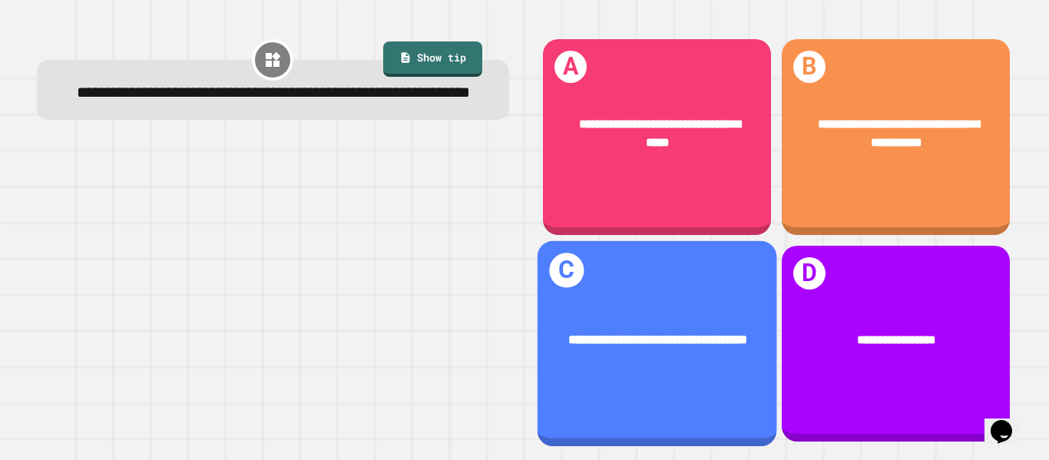
click at [689, 376] on div "**********" at bounding box center [657, 339] width 240 height 71
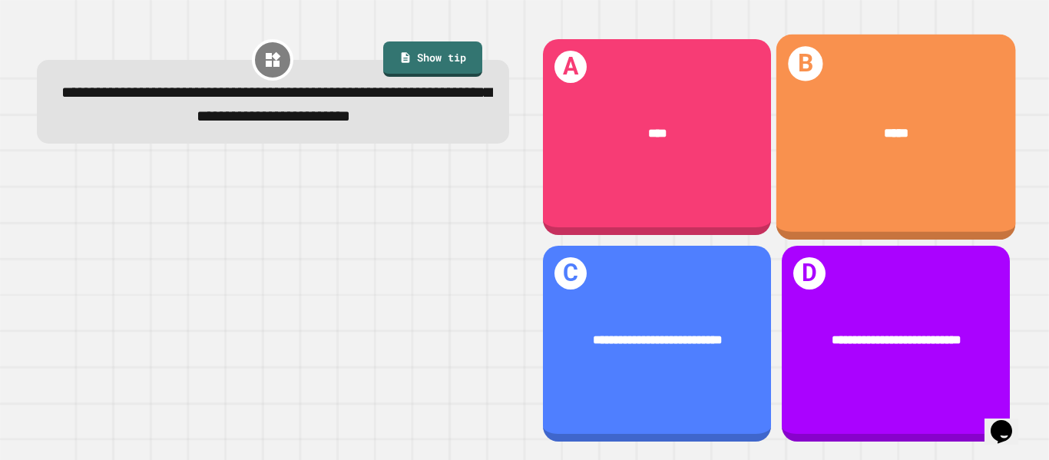
click at [888, 118] on div "*****" at bounding box center [896, 133] width 240 height 71
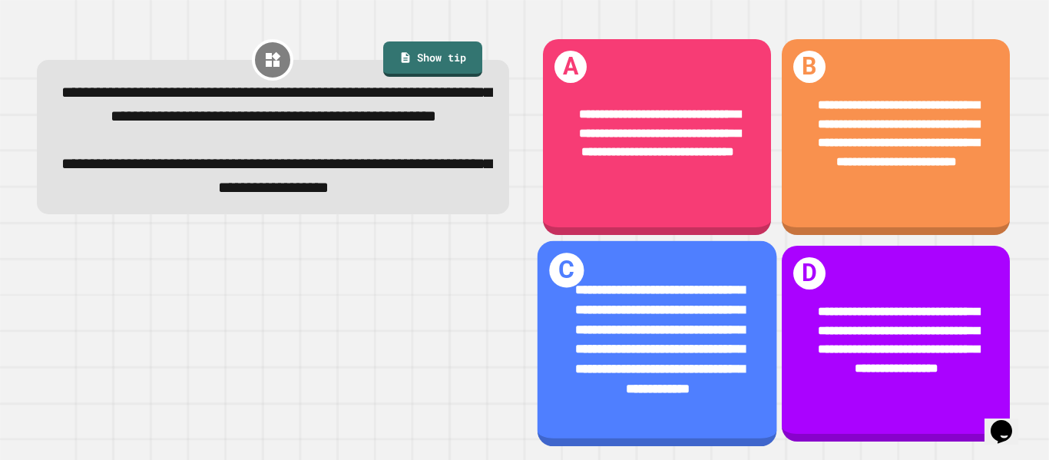
click at [708, 393] on div "**********" at bounding box center [657, 339] width 187 height 118
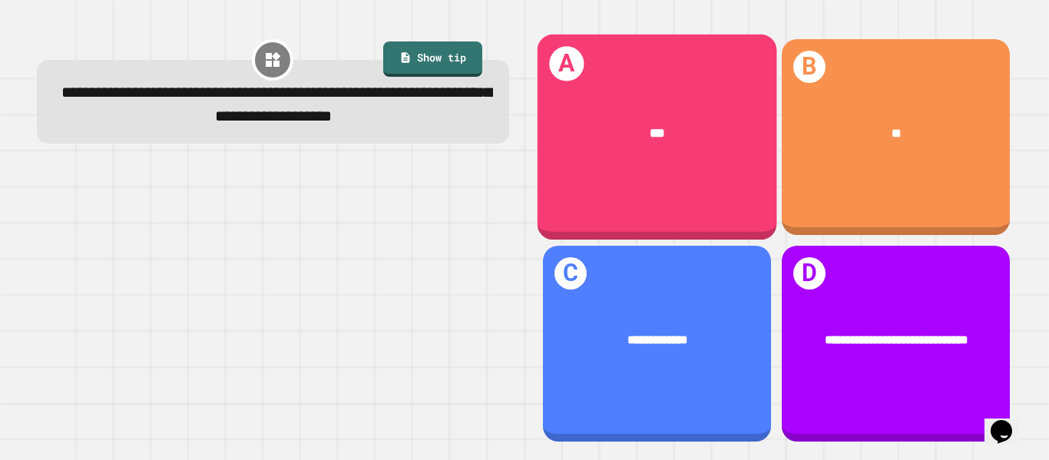
click at [659, 154] on div "***" at bounding box center [657, 133] width 240 height 71
